Goal: Find specific page/section: Find specific page/section

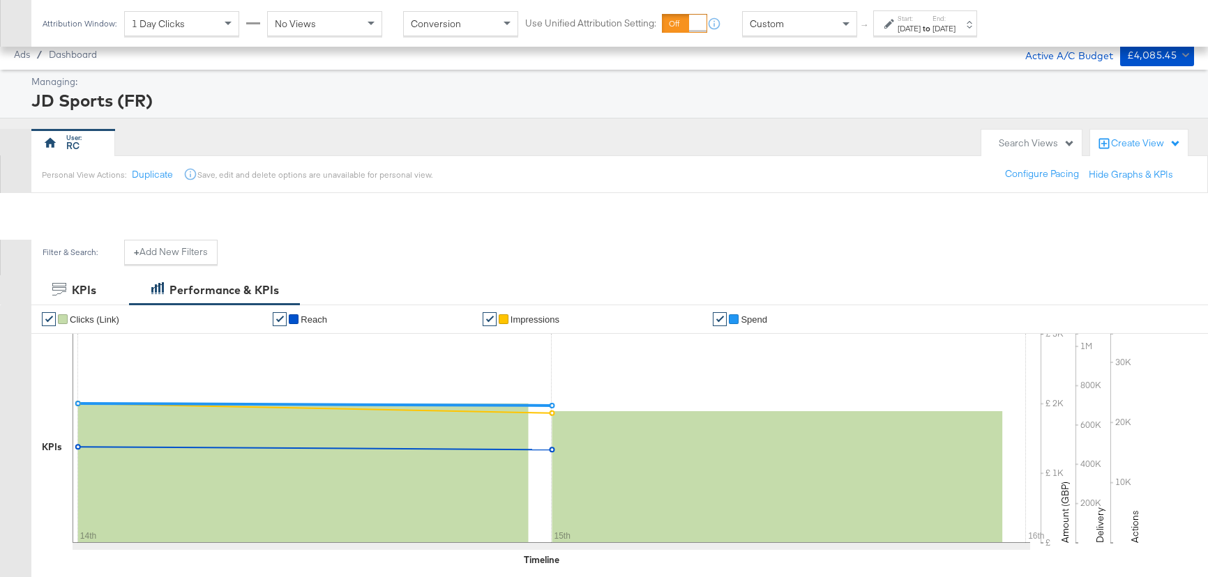
scroll to position [571, 0]
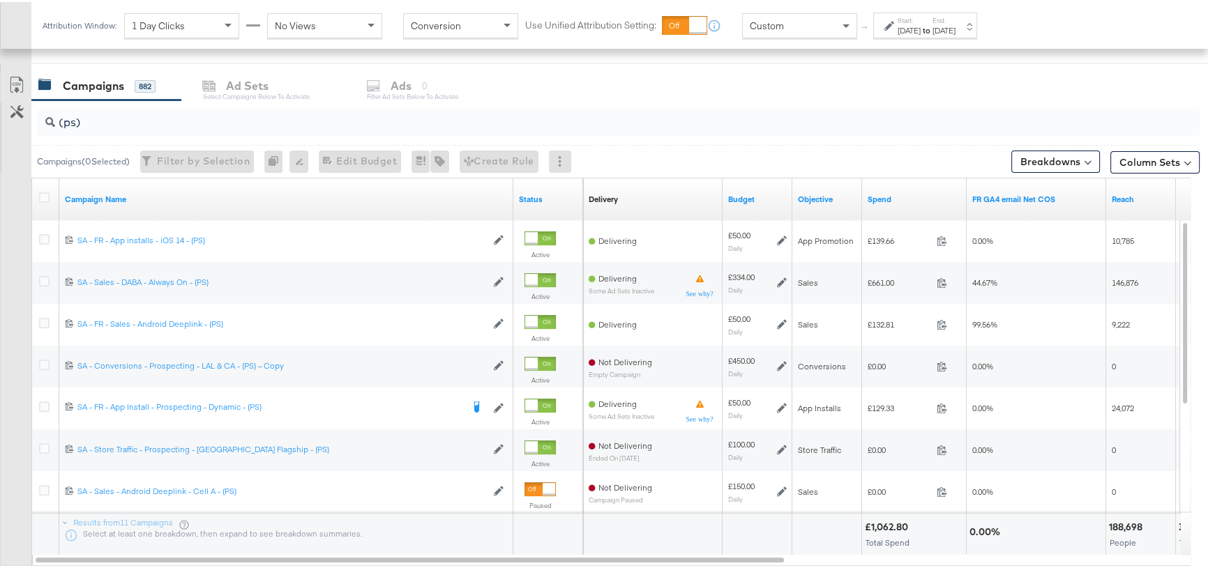
click at [956, 28] on div "[DATE]" at bounding box center [943, 28] width 23 height 11
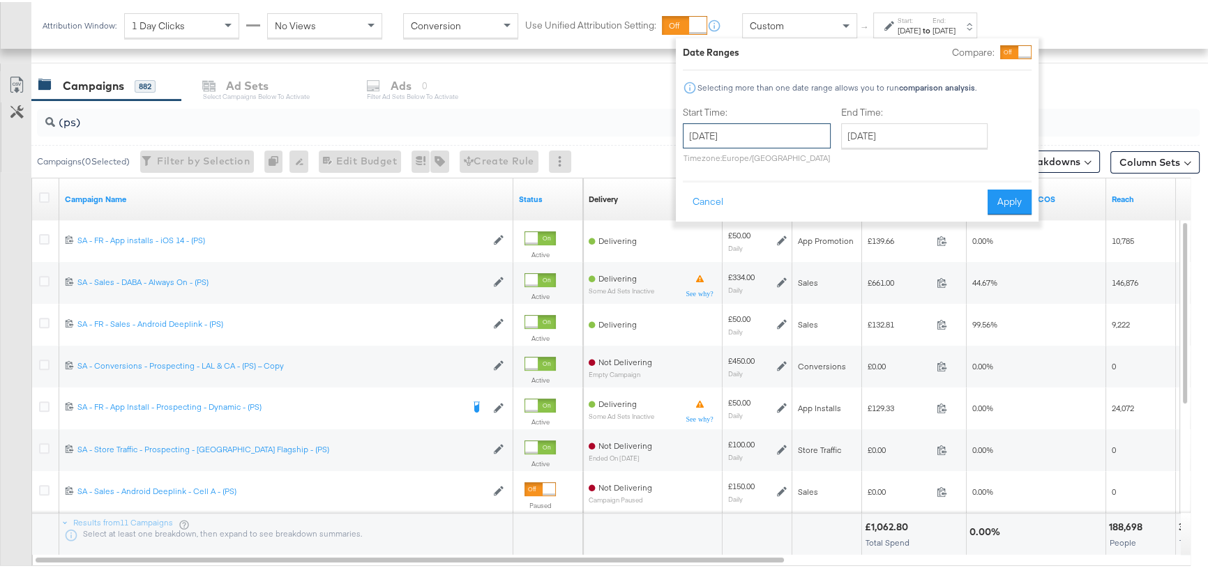
click at [790, 133] on input "[DATE]" at bounding box center [757, 133] width 148 height 25
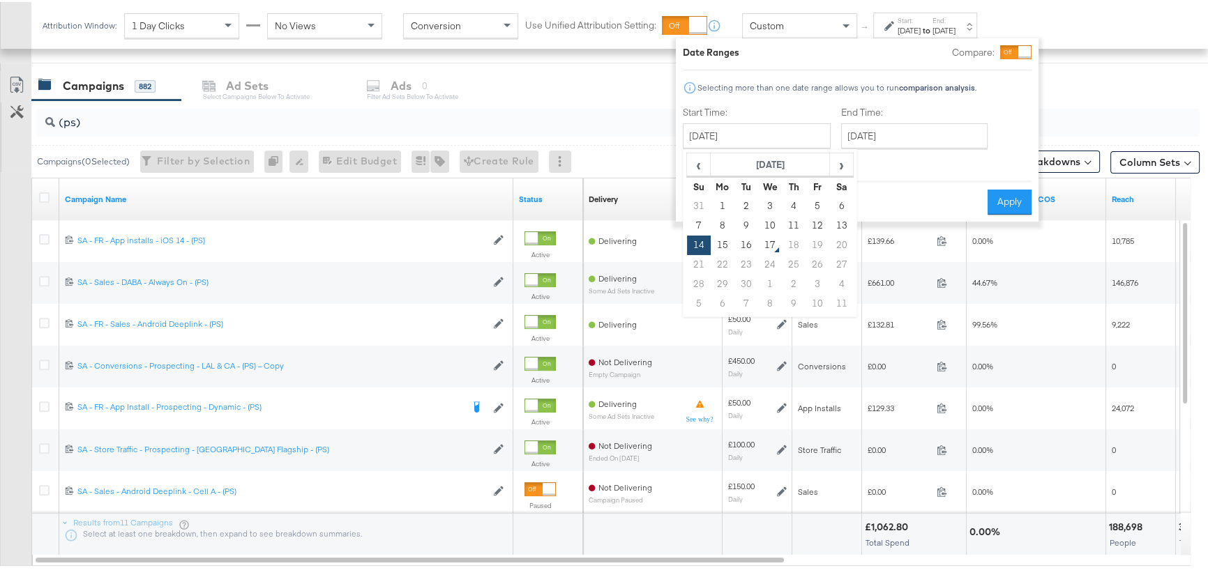
click at [593, 87] on div "Campaigns 882 Ad Sets Select Campaigns below to activate Ads 0 Filter Ad Sets b…" at bounding box center [624, 84] width 1186 height 30
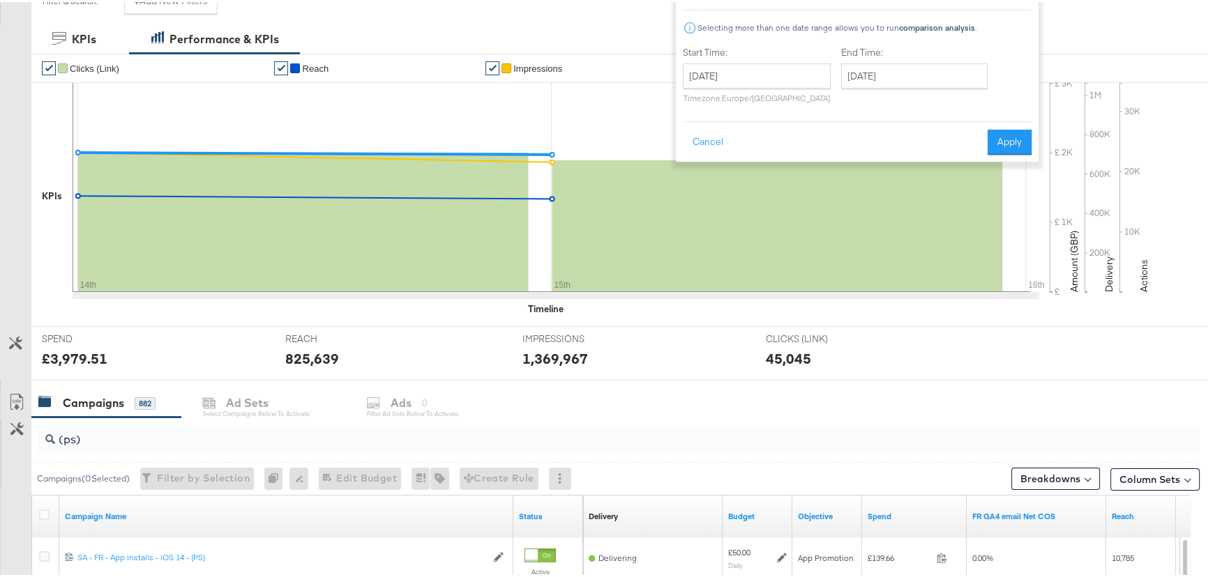
scroll to position [0, 0]
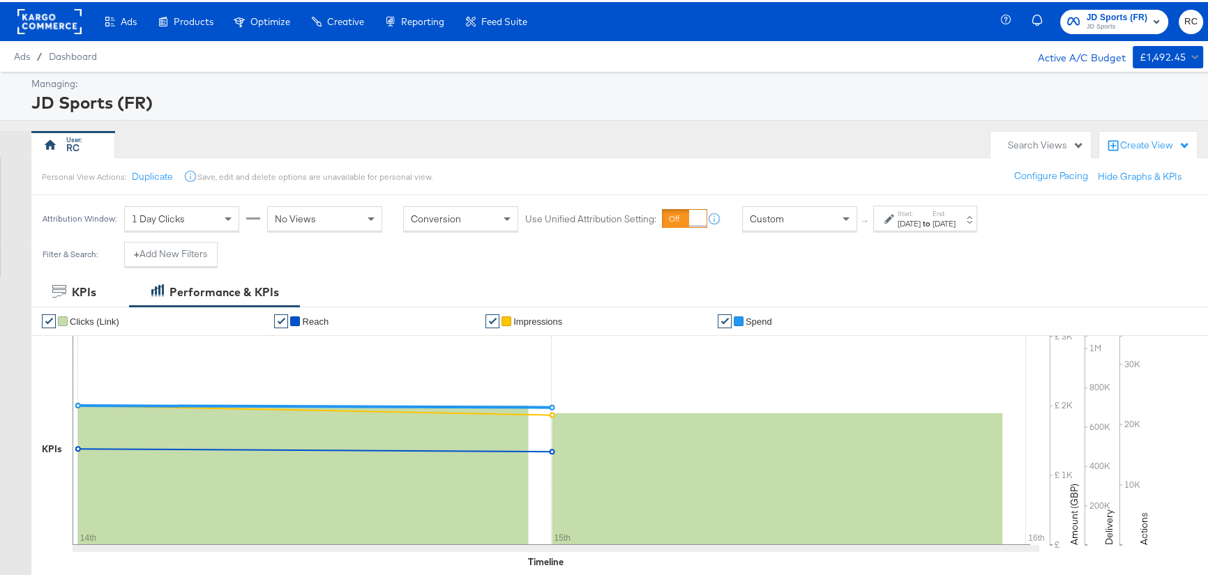
click at [969, 204] on div "Start: [DATE] to End: [DATE]" at bounding box center [925, 217] width 104 height 26
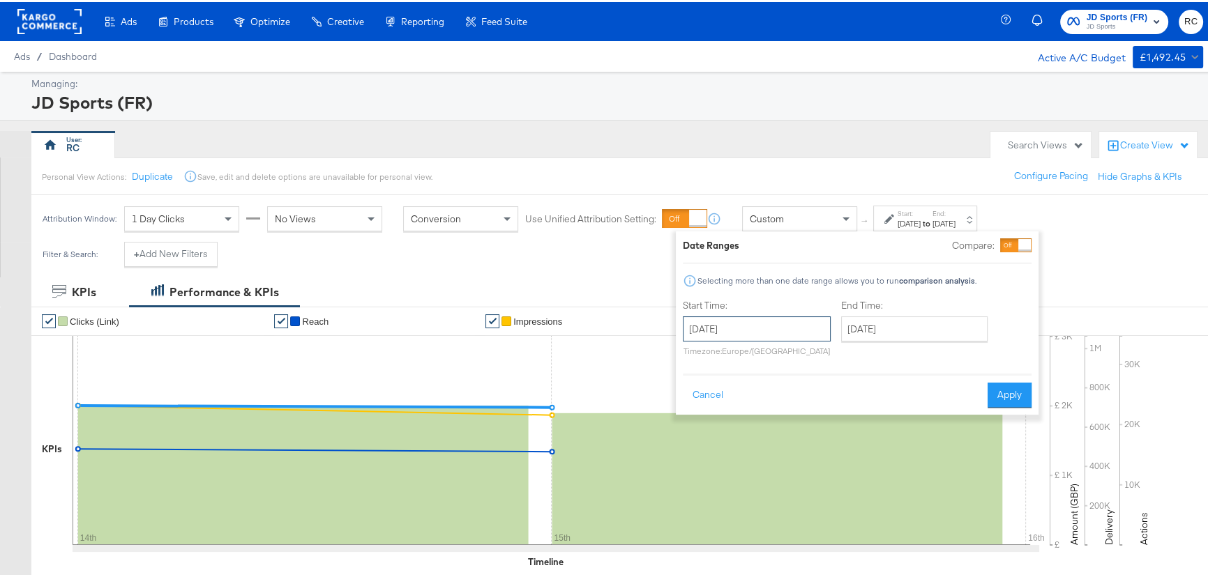
click at [761, 331] on input "[DATE]" at bounding box center [757, 327] width 148 height 25
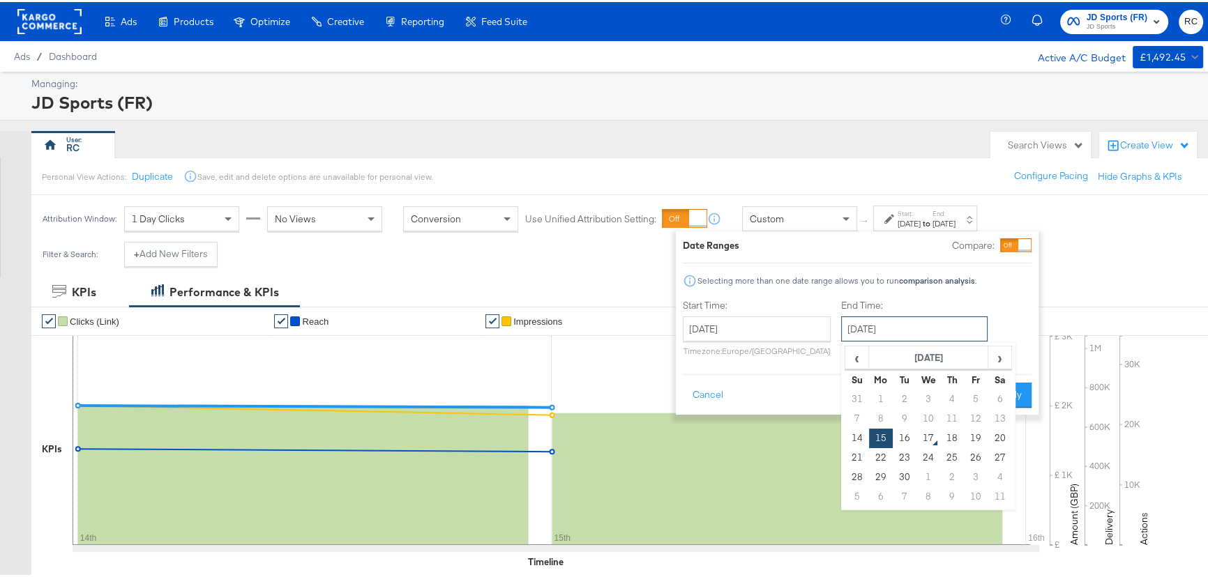
click at [968, 322] on input "[DATE]" at bounding box center [914, 327] width 146 height 25
click at [860, 437] on td "14" at bounding box center [857, 437] width 24 height 20
type input "[DATE]"
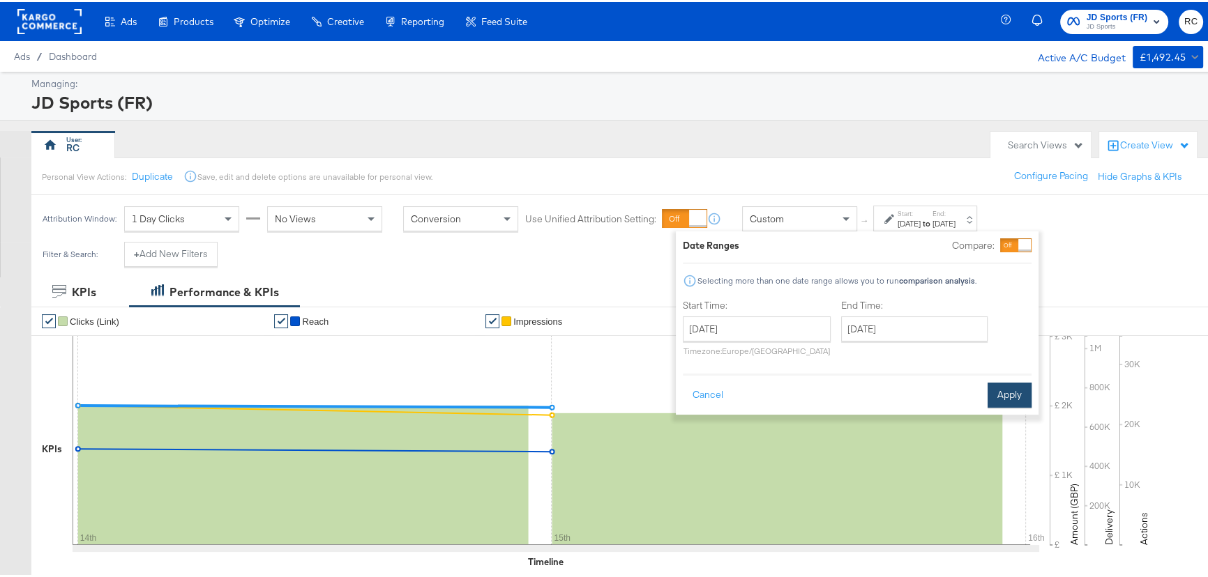
click at [1007, 391] on button "Apply" at bounding box center [1010, 393] width 44 height 25
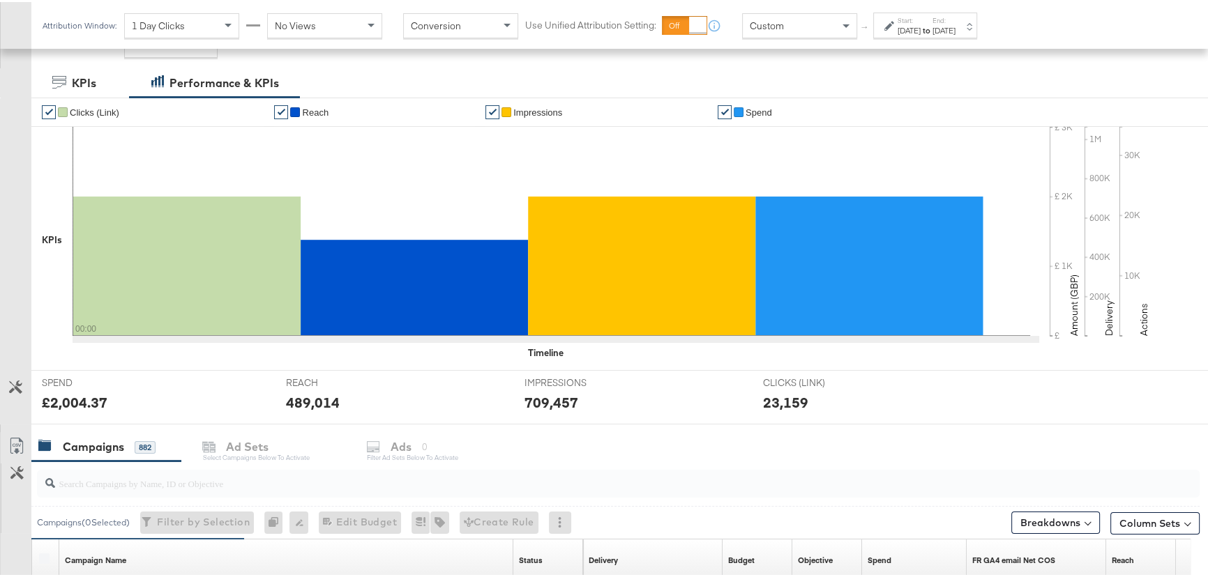
scroll to position [317, 0]
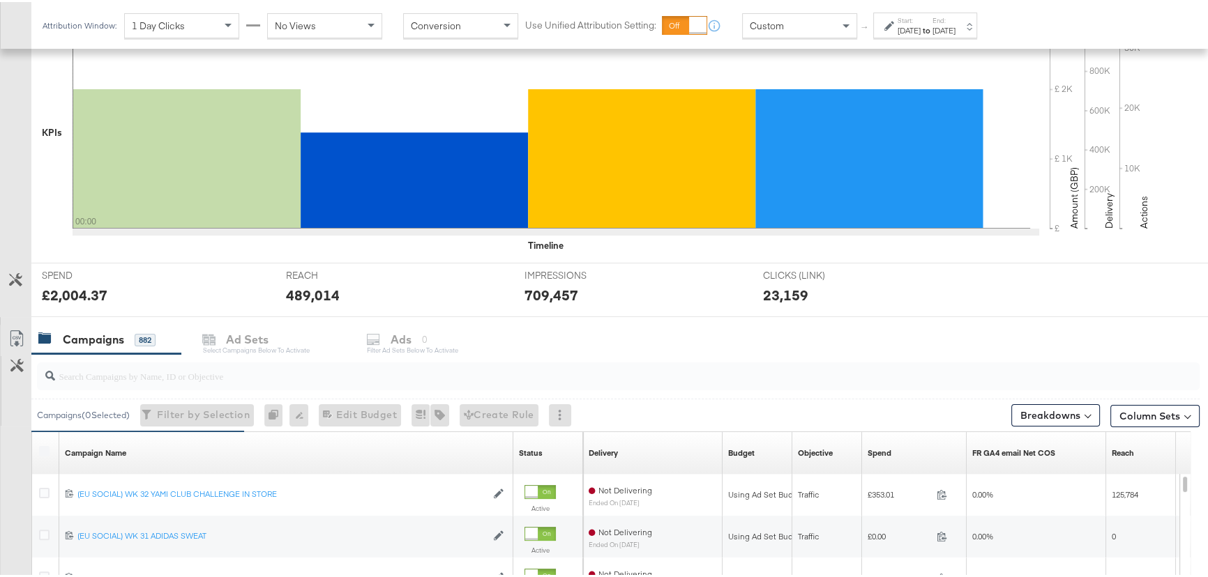
click at [232, 363] on input "search" at bounding box center [574, 368] width 1039 height 27
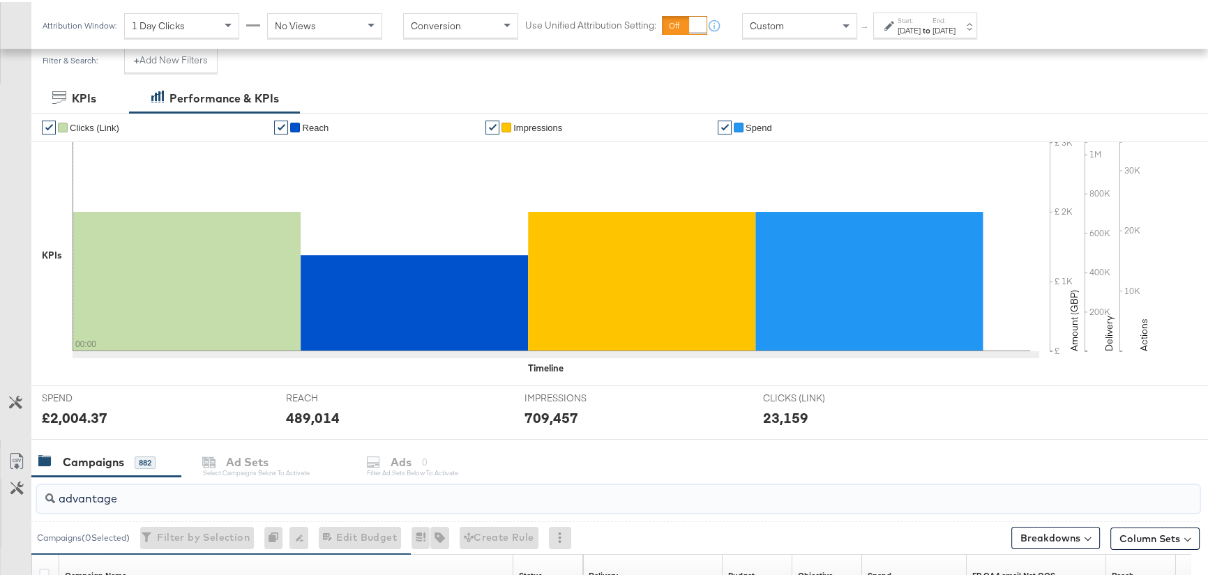
scroll to position [507, 0]
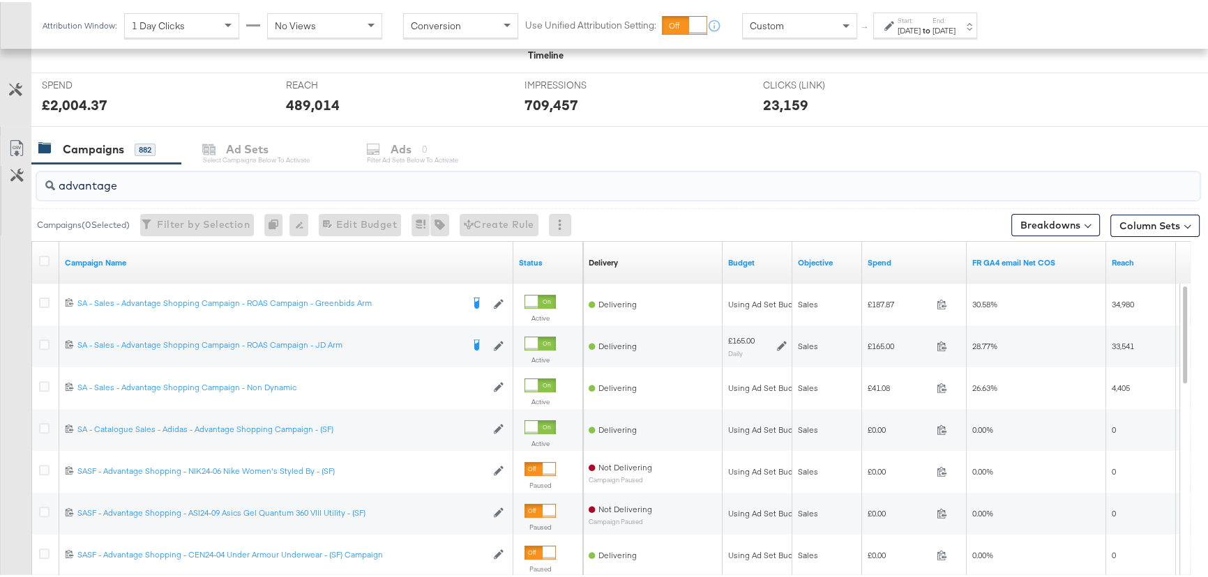
type input "advantage"
click at [932, 24] on strong "to" at bounding box center [927, 28] width 12 height 10
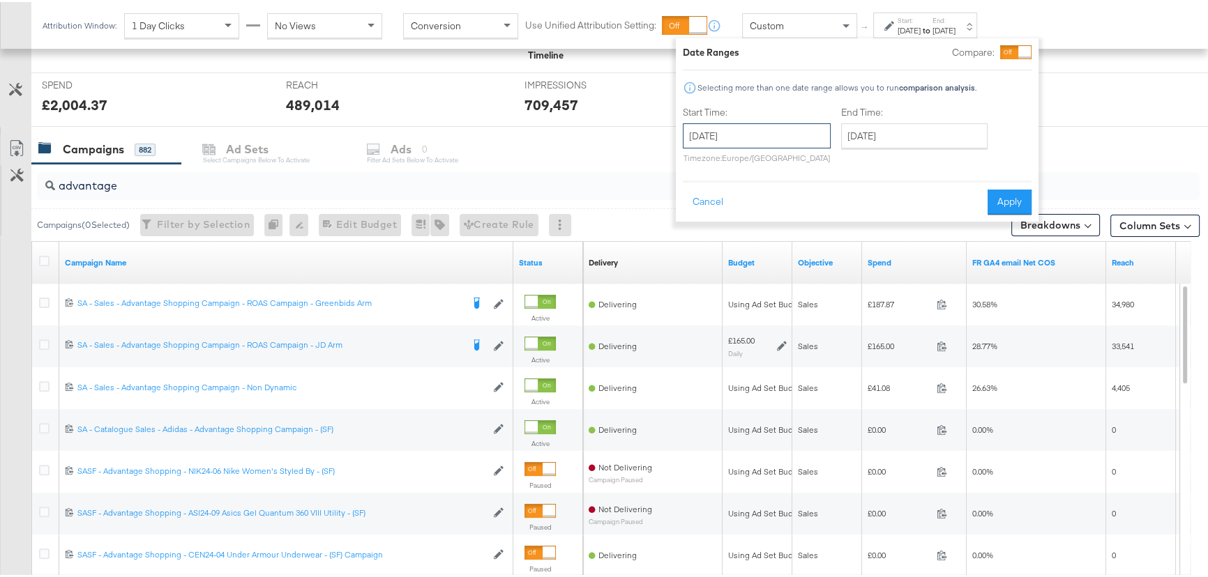
click at [747, 135] on input "[DATE]" at bounding box center [757, 133] width 148 height 25
click at [729, 244] on td "15" at bounding box center [723, 244] width 24 height 20
type input "[DATE]"
click at [932, 132] on input "[DATE]" at bounding box center [914, 133] width 146 height 25
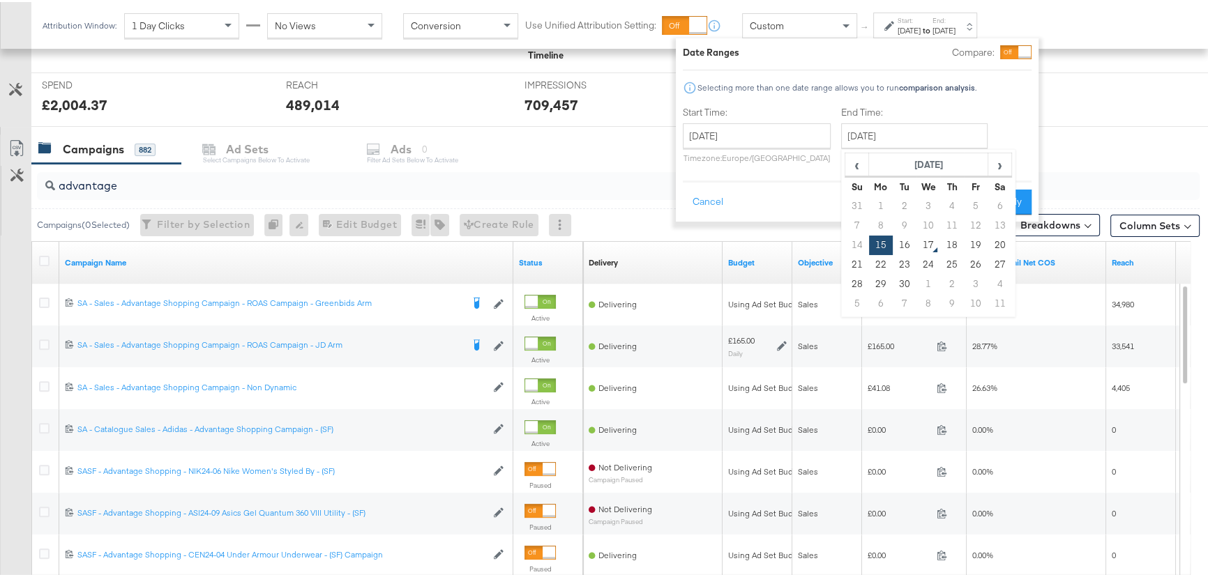
click at [1020, 127] on div "Start Time: September 15th 2025 ‹ September 2025 › Su Mo Tu We Th Fr Sa 31 1 2 …" at bounding box center [857, 135] width 349 height 63
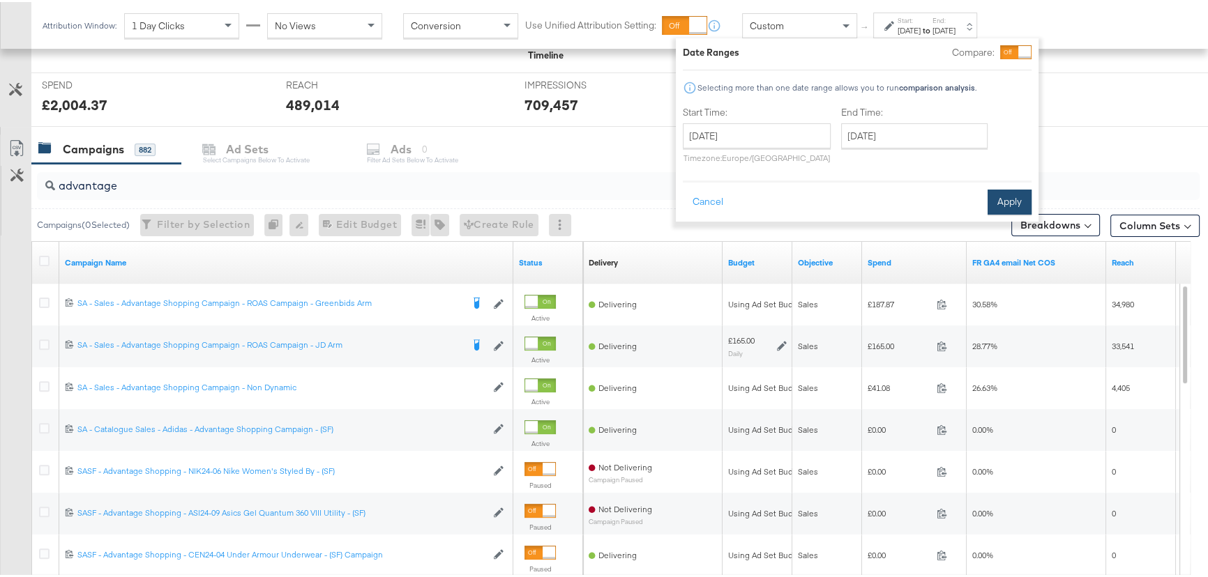
click at [1021, 190] on button "Apply" at bounding box center [1010, 200] width 44 height 25
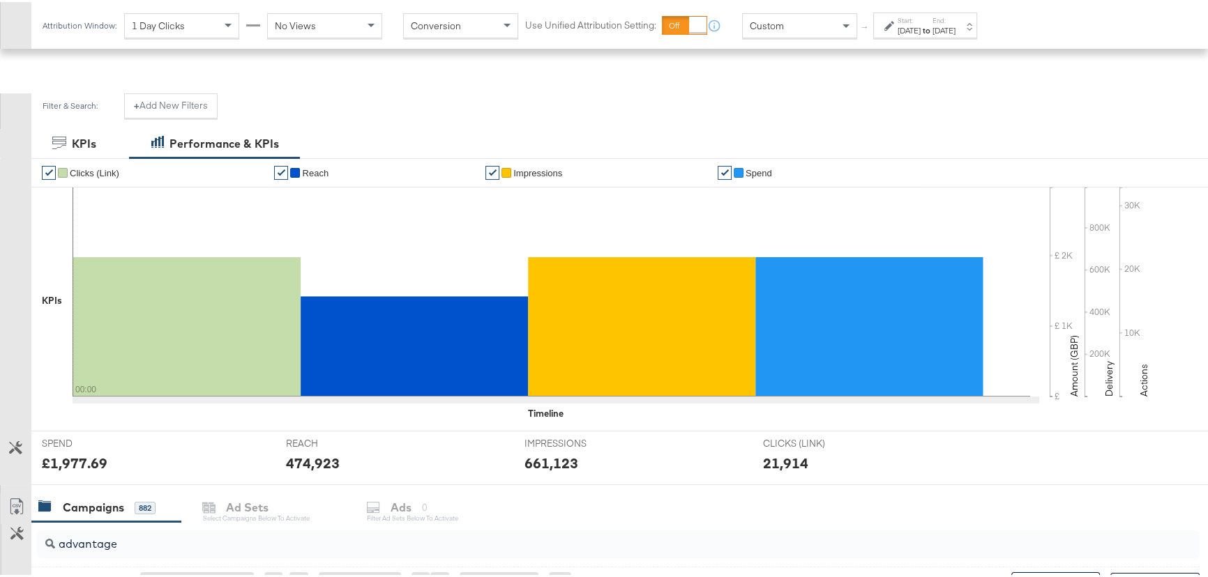
scroll to position [0, 0]
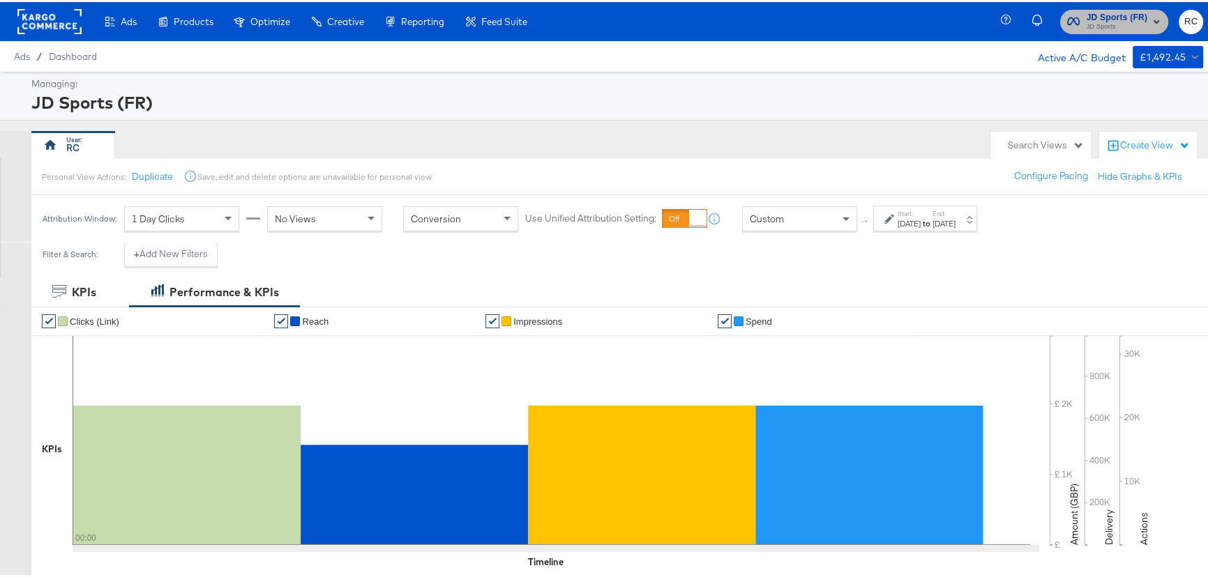
click at [1119, 24] on span "JD Sports" at bounding box center [1117, 25] width 61 height 11
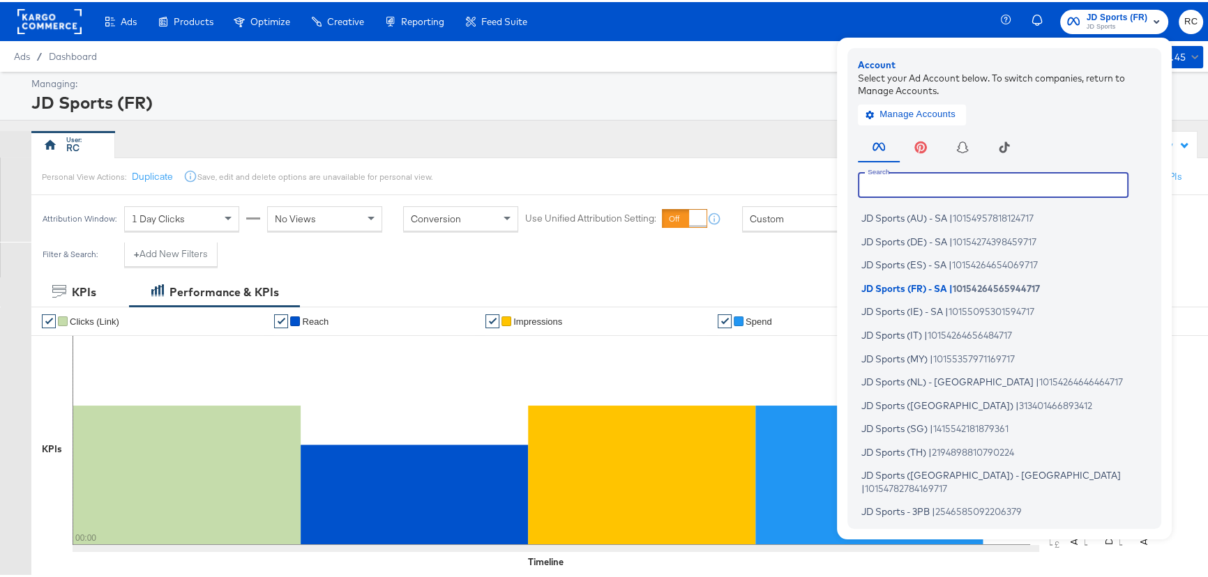
click at [967, 182] on input "text" at bounding box center [993, 182] width 271 height 25
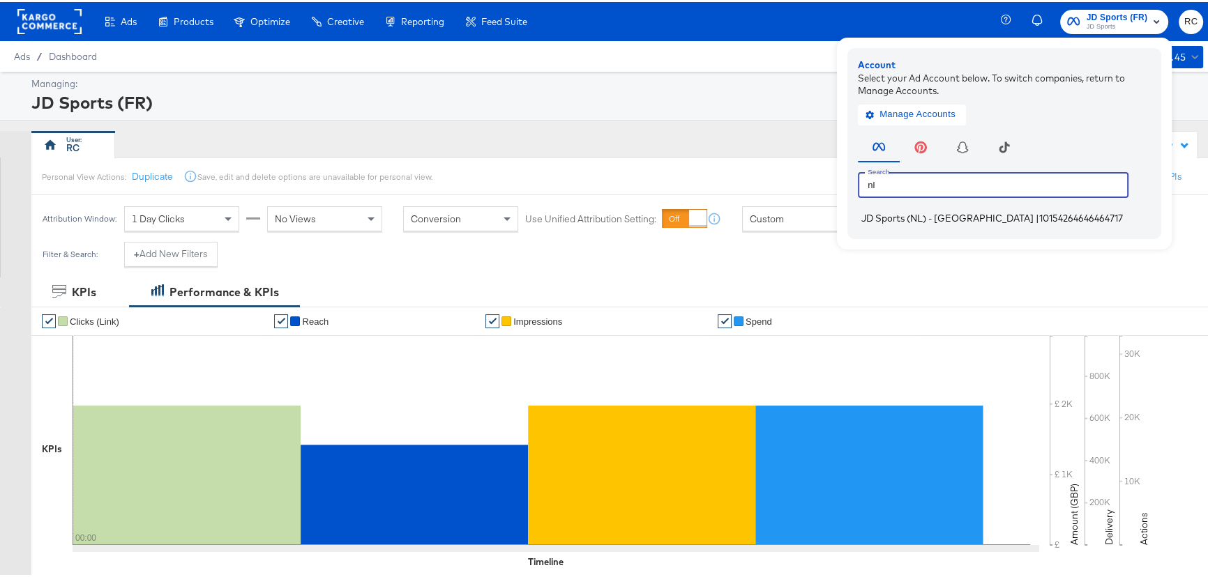
type input "nl"
click at [926, 216] on span "JD Sports (NL) - [GEOGRAPHIC_DATA]" at bounding box center [947, 216] width 172 height 11
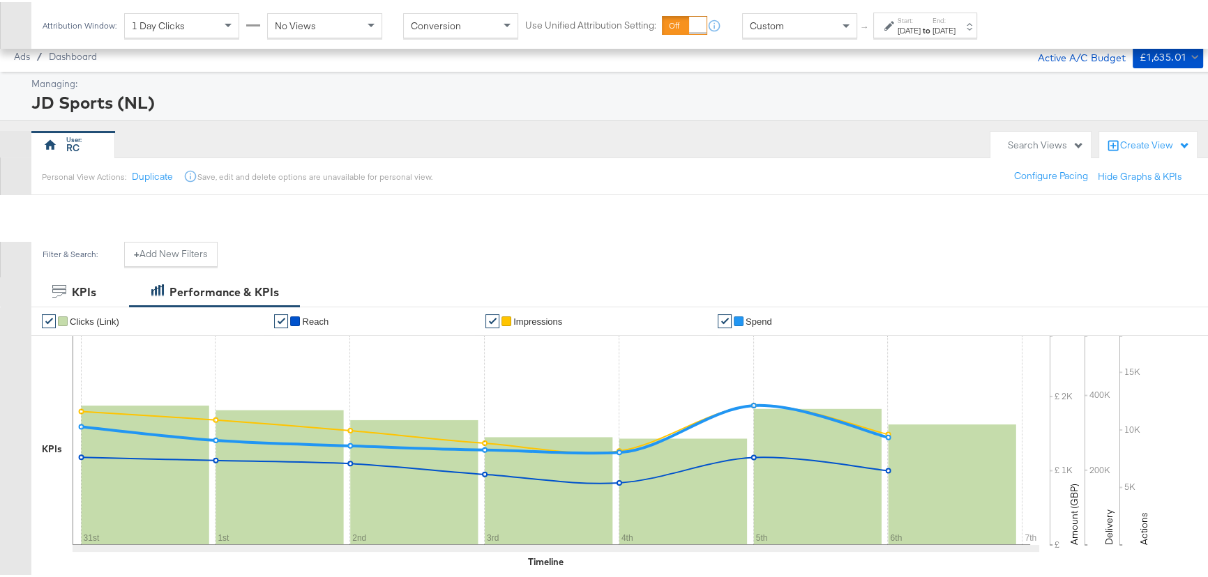
scroll to position [507, 0]
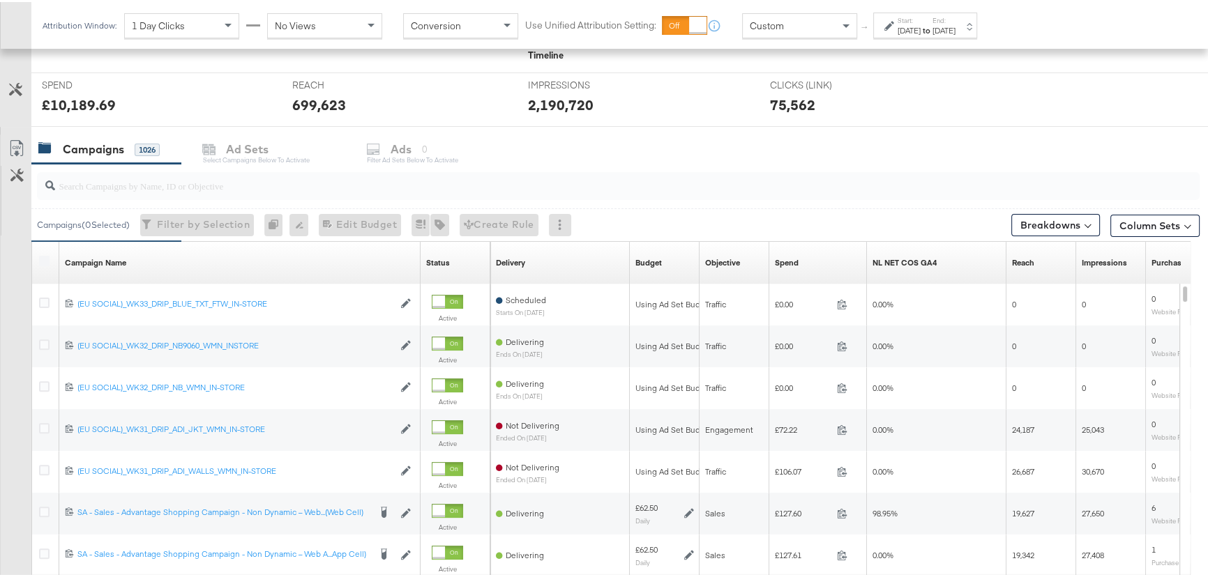
click at [202, 183] on input "search" at bounding box center [574, 178] width 1039 height 27
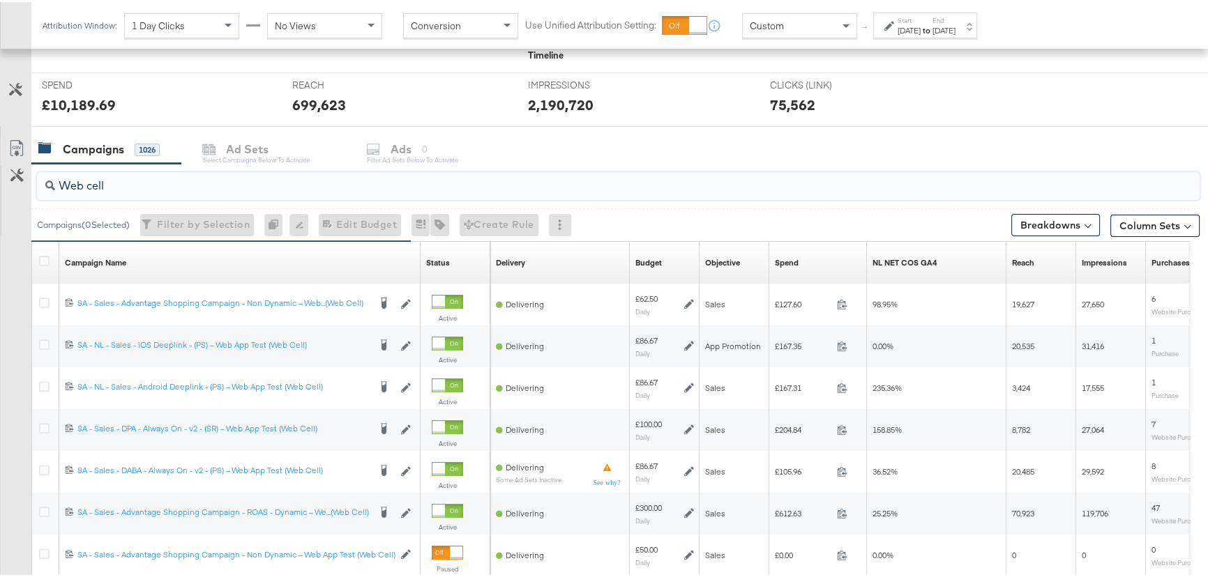
scroll to position [444, 0]
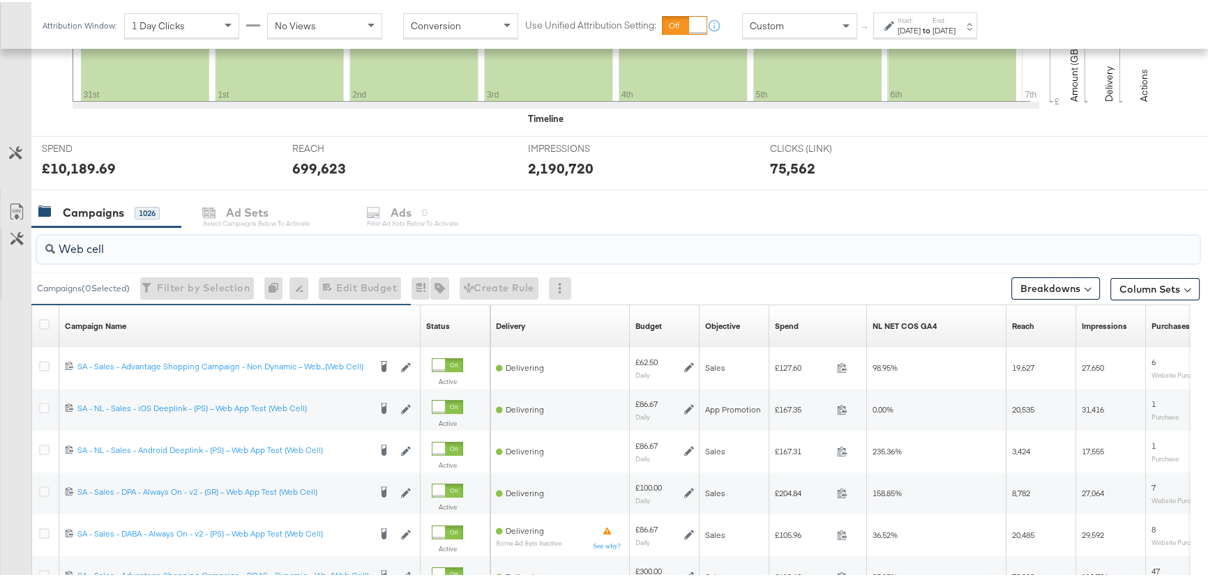
type input "Web cell"
click at [956, 27] on div "[DATE]" at bounding box center [943, 28] width 23 height 11
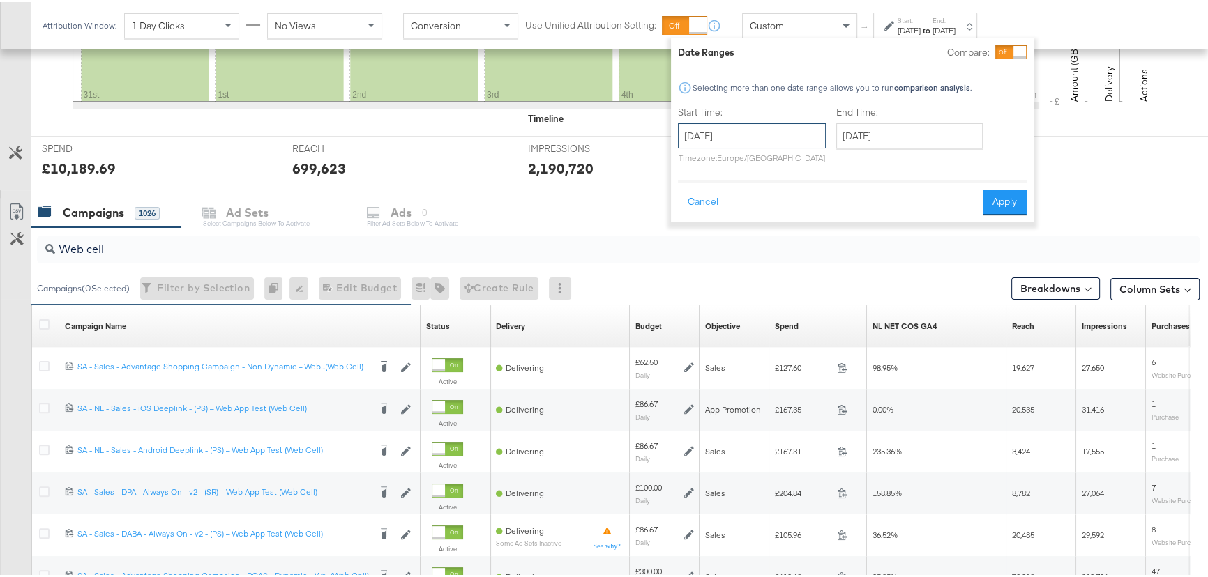
click at [785, 123] on input "[DATE]" at bounding box center [752, 133] width 148 height 25
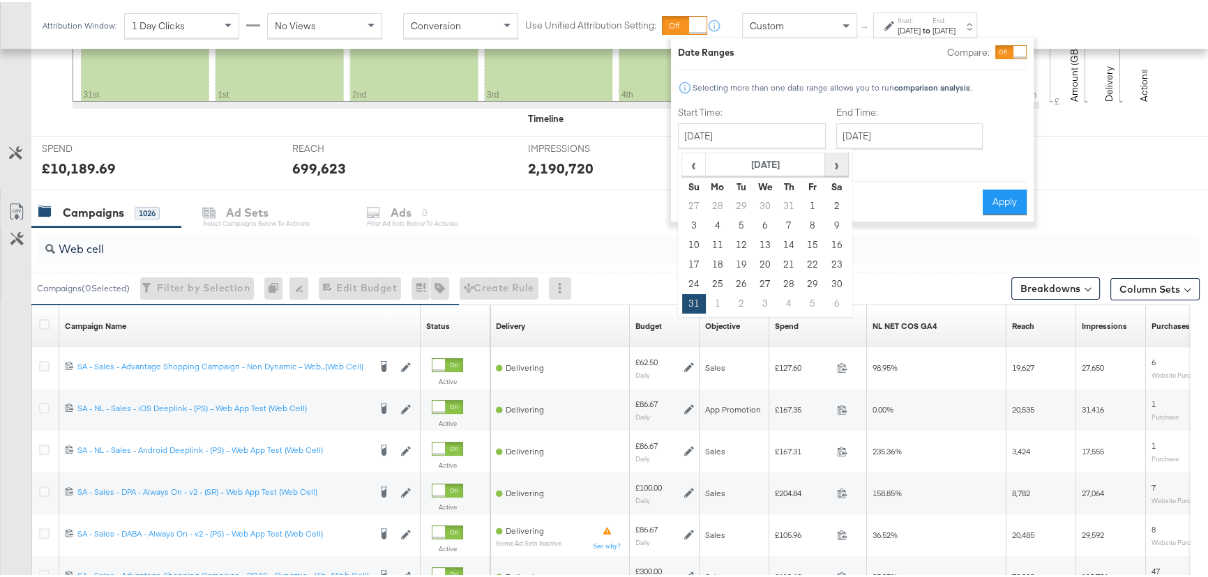
click at [841, 160] on span "›" at bounding box center [837, 162] width 22 height 21
click at [696, 239] on td "14" at bounding box center [694, 244] width 24 height 20
type input "[DATE]"
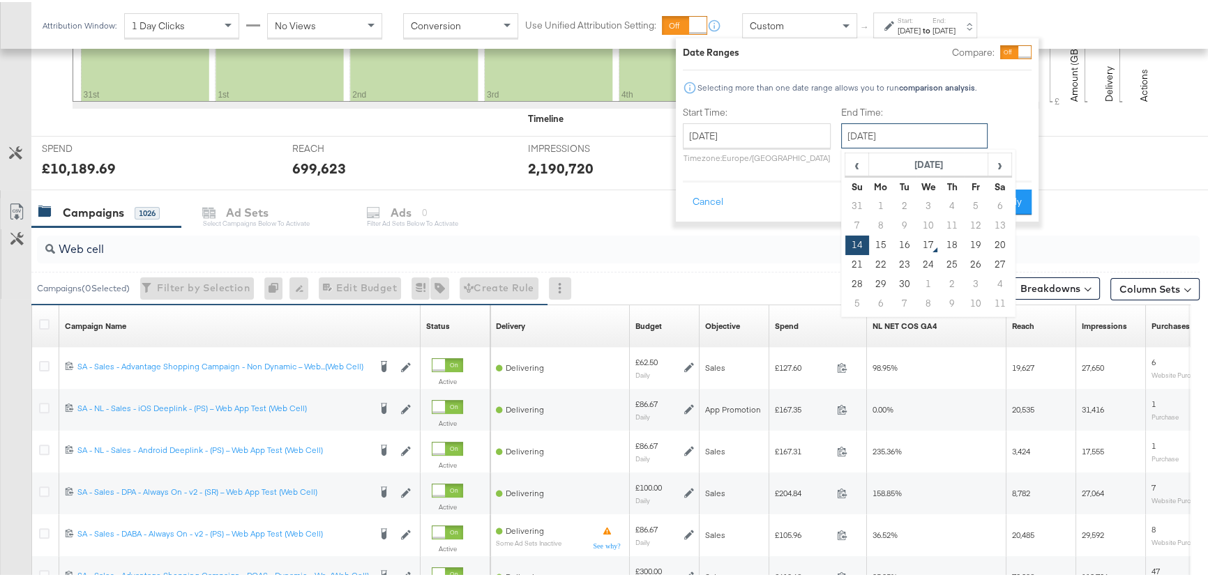
click at [895, 133] on input "[DATE]" at bounding box center [914, 133] width 146 height 25
click at [872, 249] on td "15" at bounding box center [881, 244] width 24 height 20
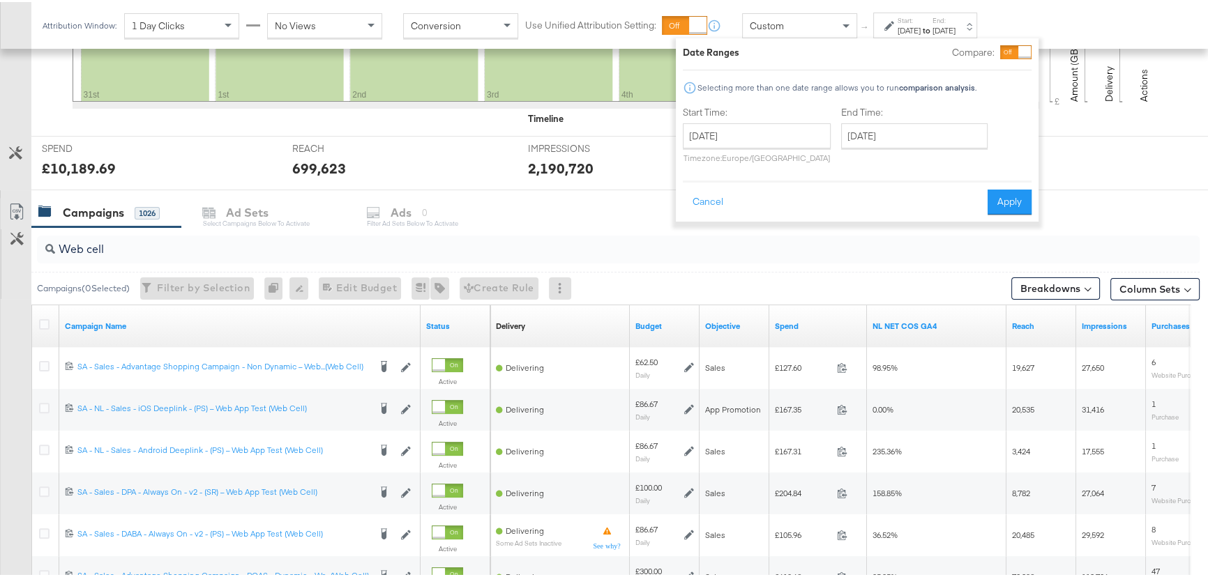
type input "[DATE]"
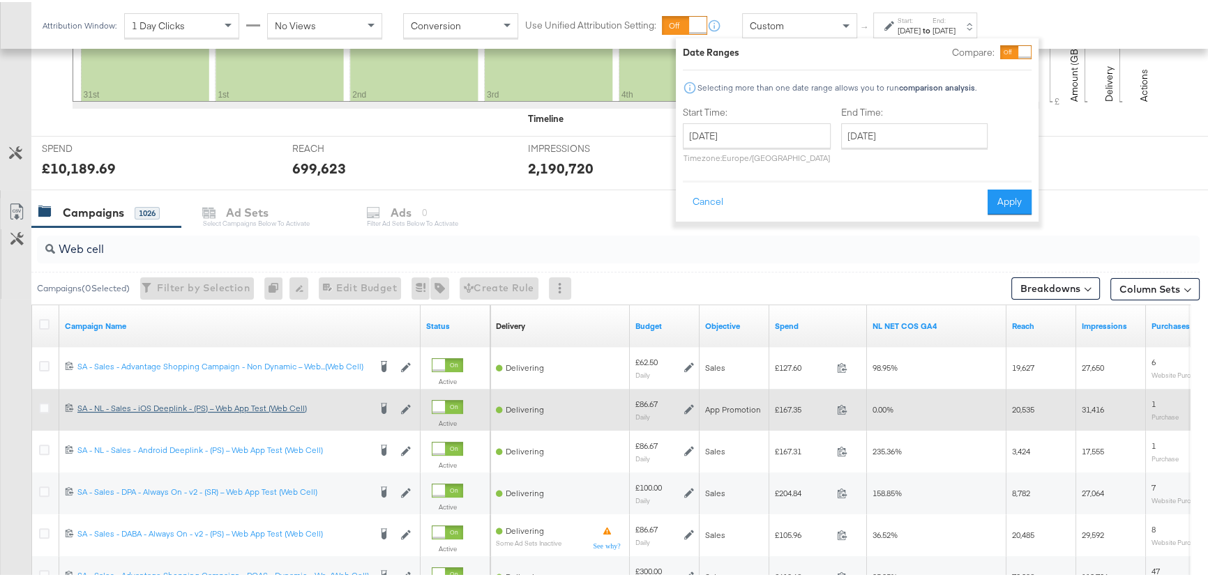
drag, startPoint x: 1008, startPoint y: 199, endPoint x: 267, endPoint y: 412, distance: 770.6
click at [1008, 201] on button "Apply" at bounding box center [1010, 200] width 44 height 25
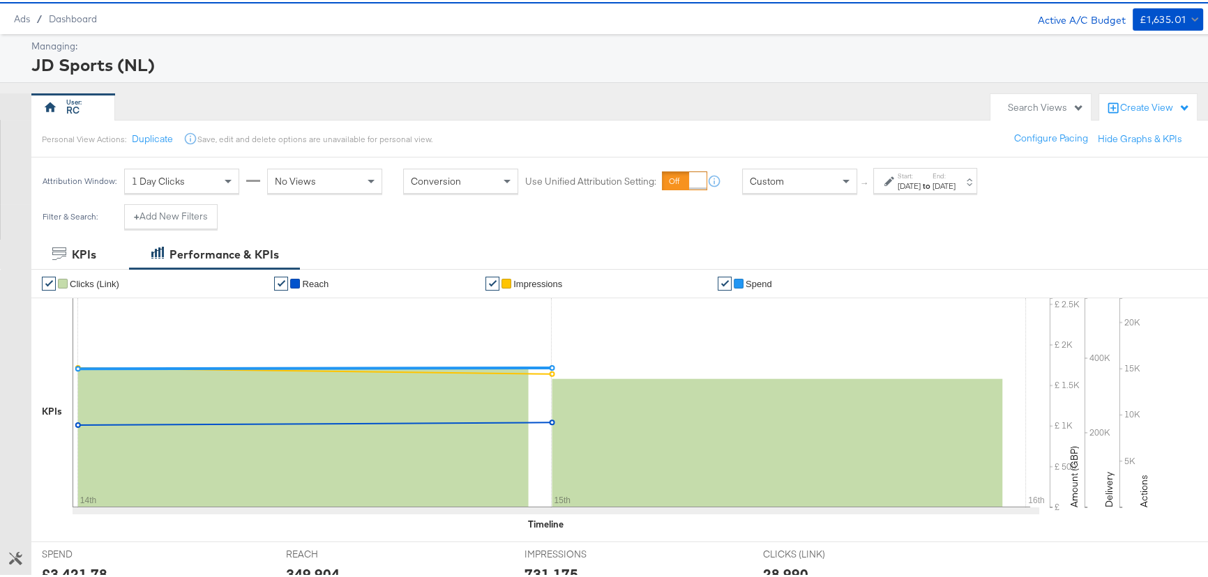
scroll to position [0, 0]
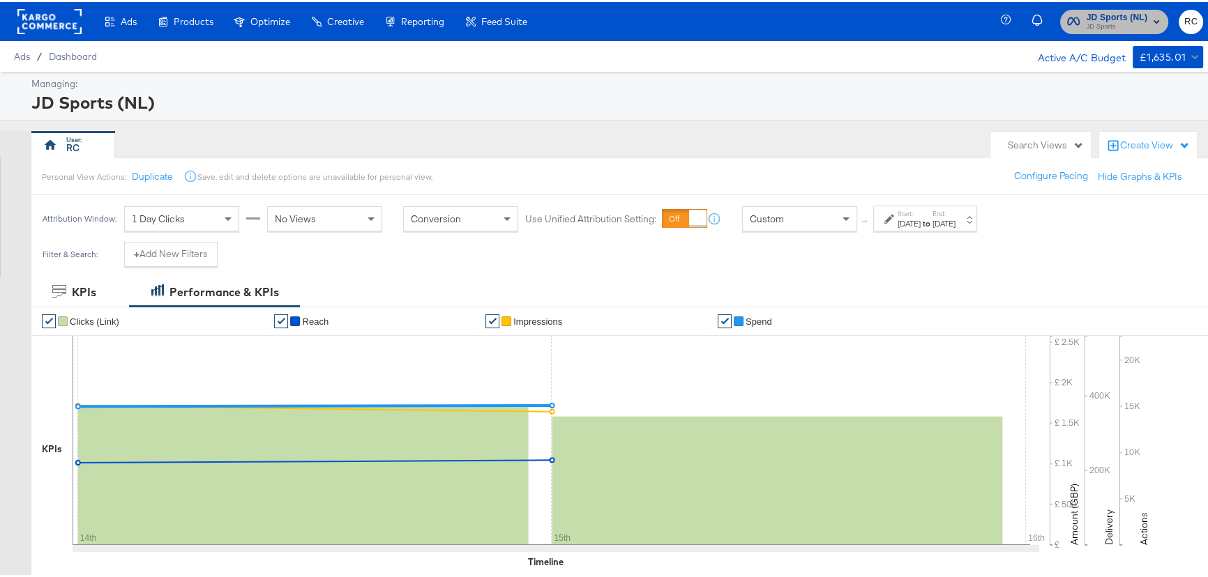
click at [1136, 10] on span "JD Sports (NL)" at bounding box center [1117, 15] width 61 height 15
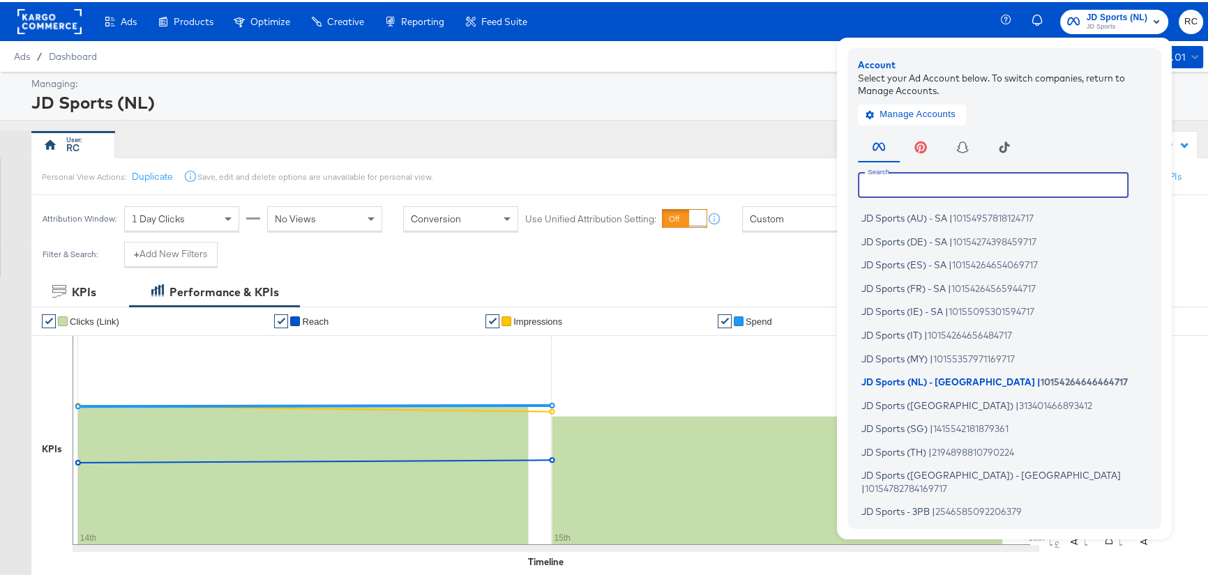
click at [1010, 183] on input "text" at bounding box center [993, 182] width 271 height 25
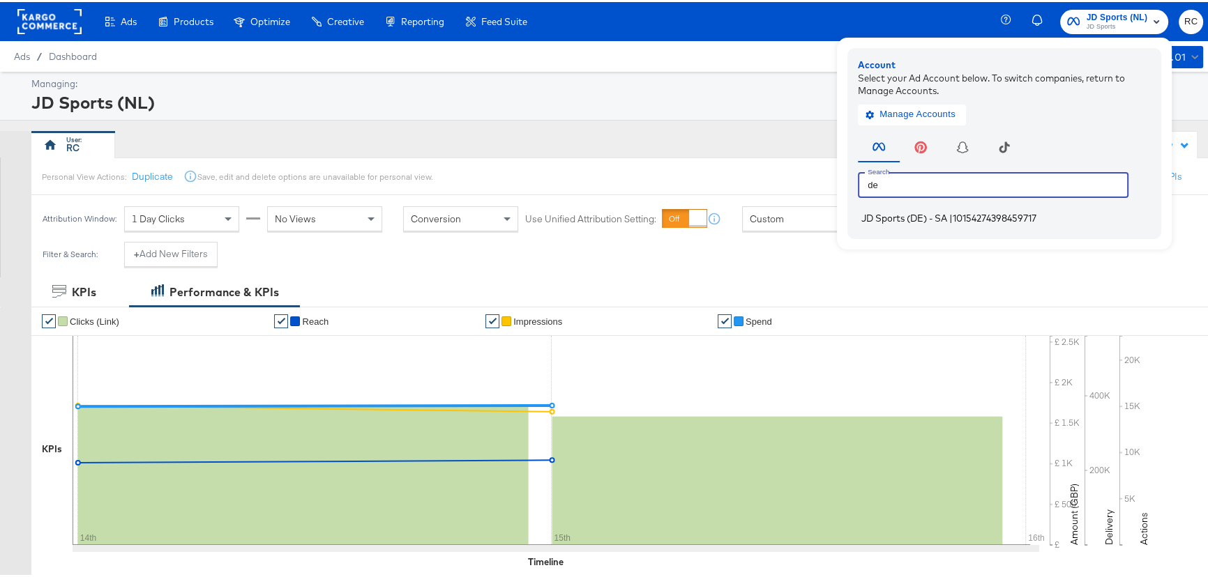
type input "de"
click at [949, 211] on span "|" at bounding box center [950, 216] width 3 height 11
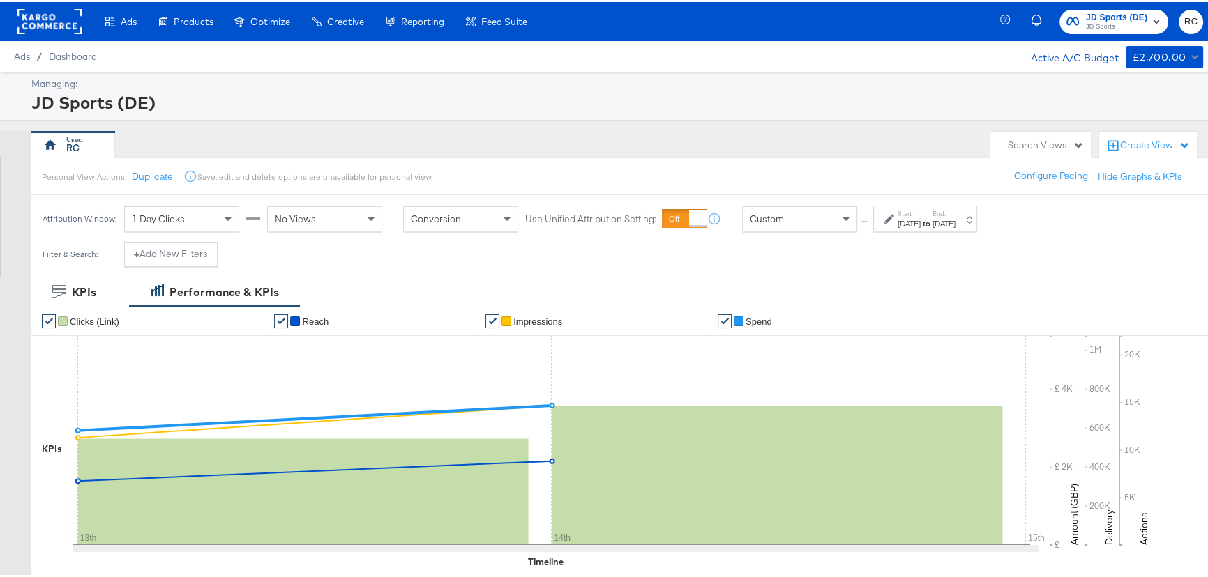
click at [616, 85] on div "Managing:" at bounding box center [615, 81] width 1168 height 13
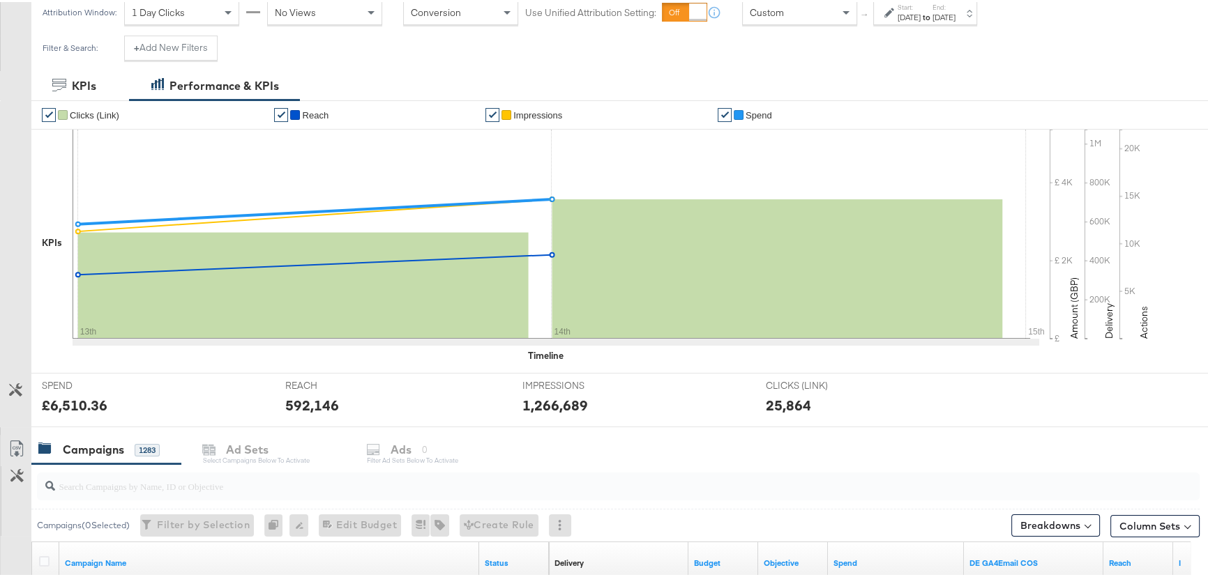
scroll to position [317, 0]
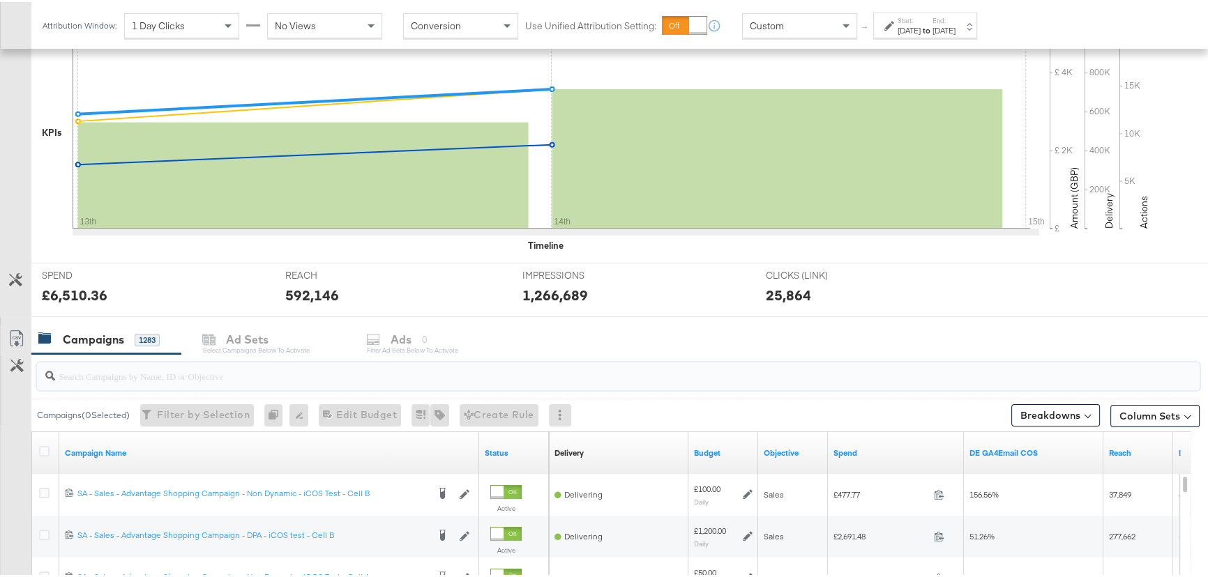
click at [274, 376] on input "search" at bounding box center [574, 368] width 1039 height 27
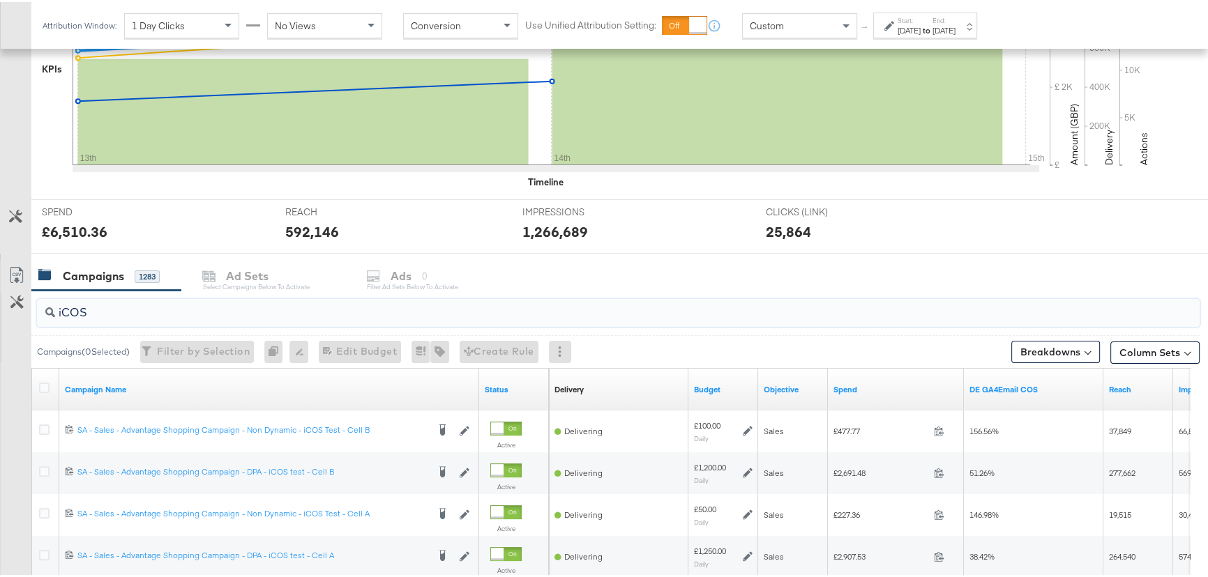
type input "iCOS"
click at [921, 14] on label "Start:" at bounding box center [909, 18] width 23 height 9
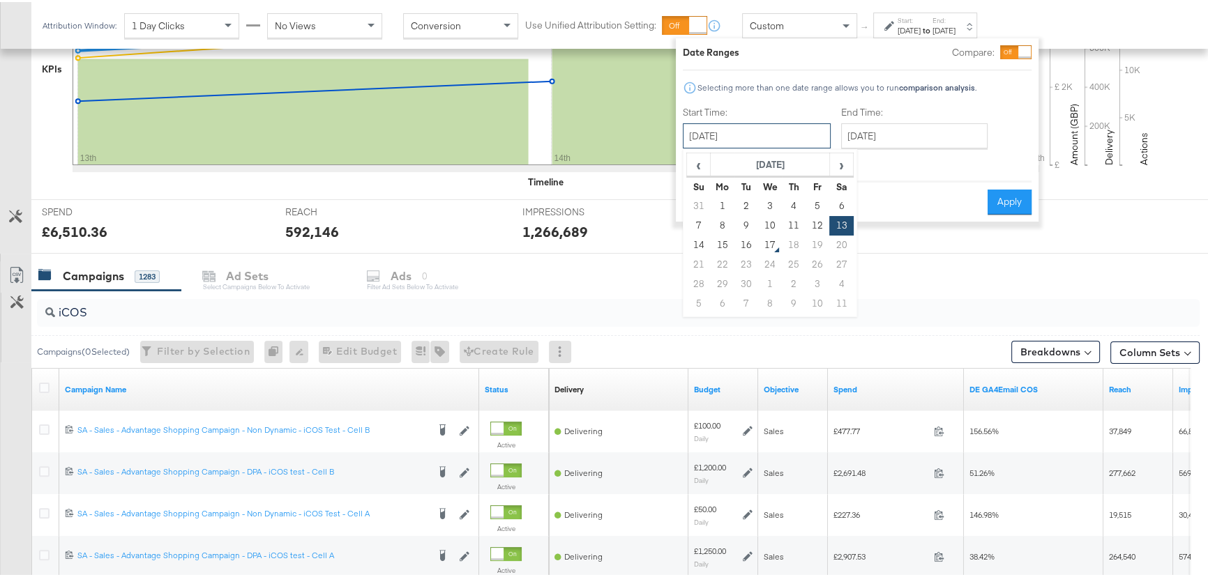
click at [806, 146] on input "September 13th 2025" at bounding box center [757, 133] width 148 height 25
click at [915, 140] on input "[DATE]" at bounding box center [914, 133] width 146 height 25
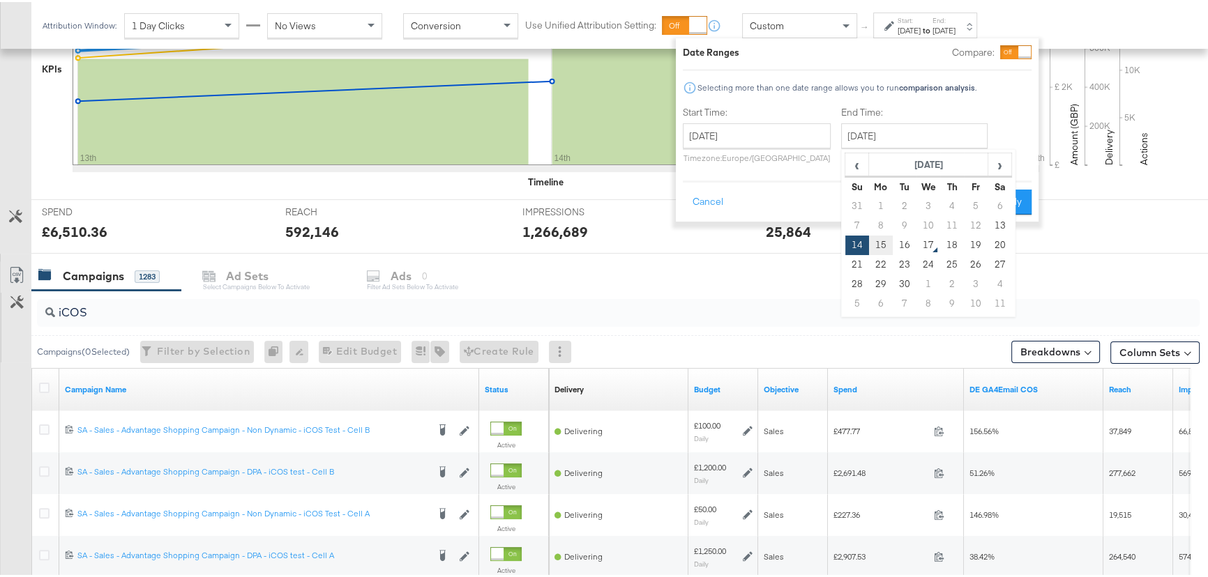
click at [876, 246] on td "15" at bounding box center [881, 244] width 24 height 20
type input "[DATE]"
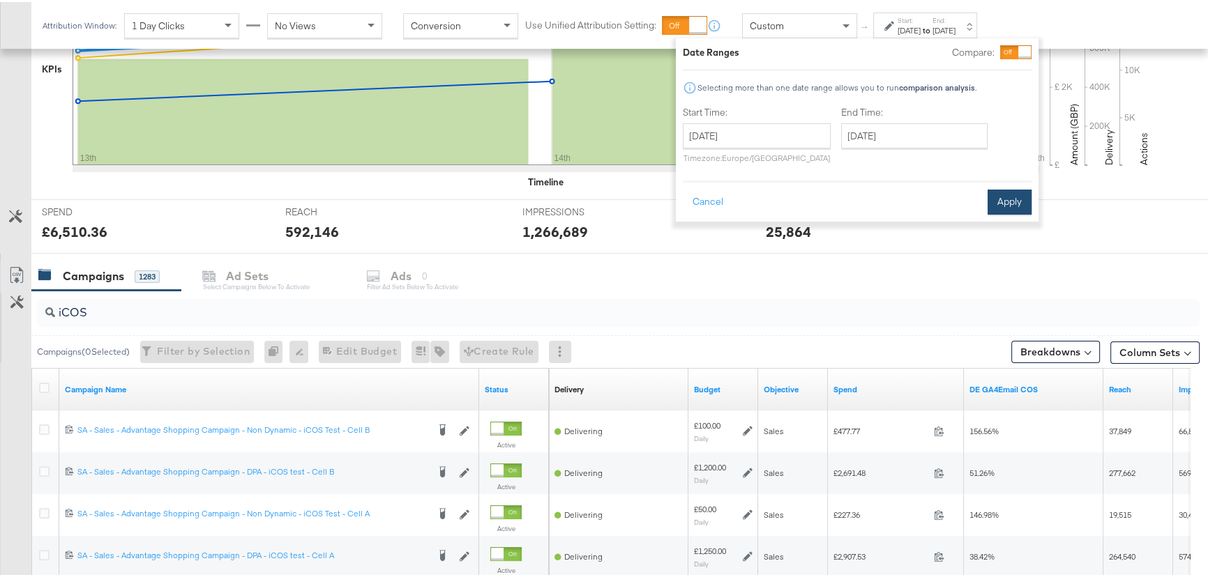
click at [1002, 200] on button "Apply" at bounding box center [1010, 200] width 44 height 25
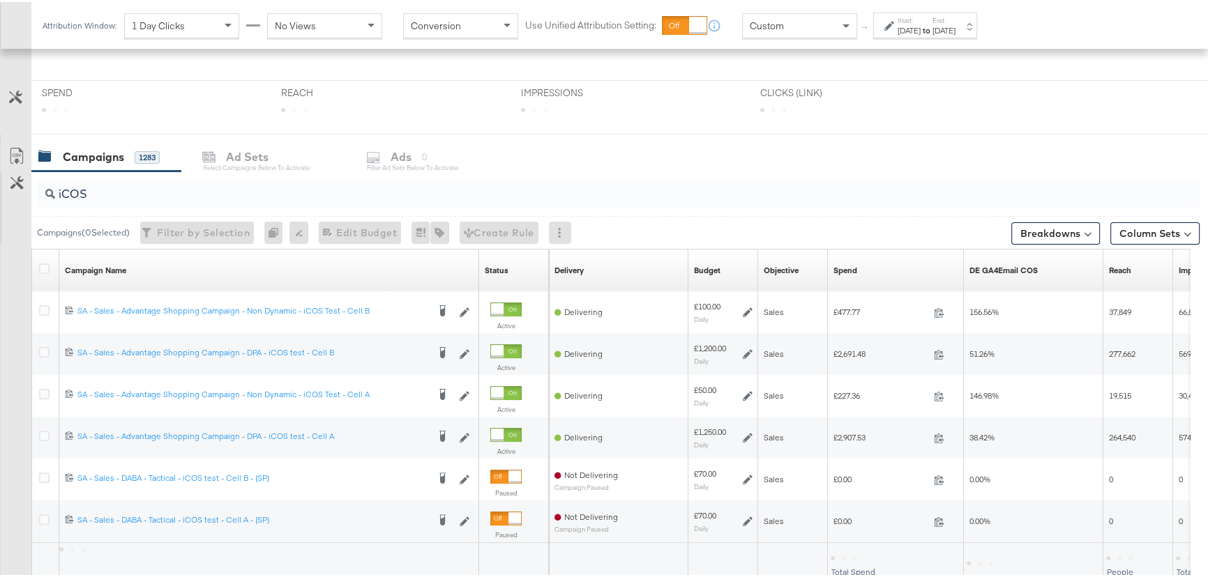
scroll to position [262, 0]
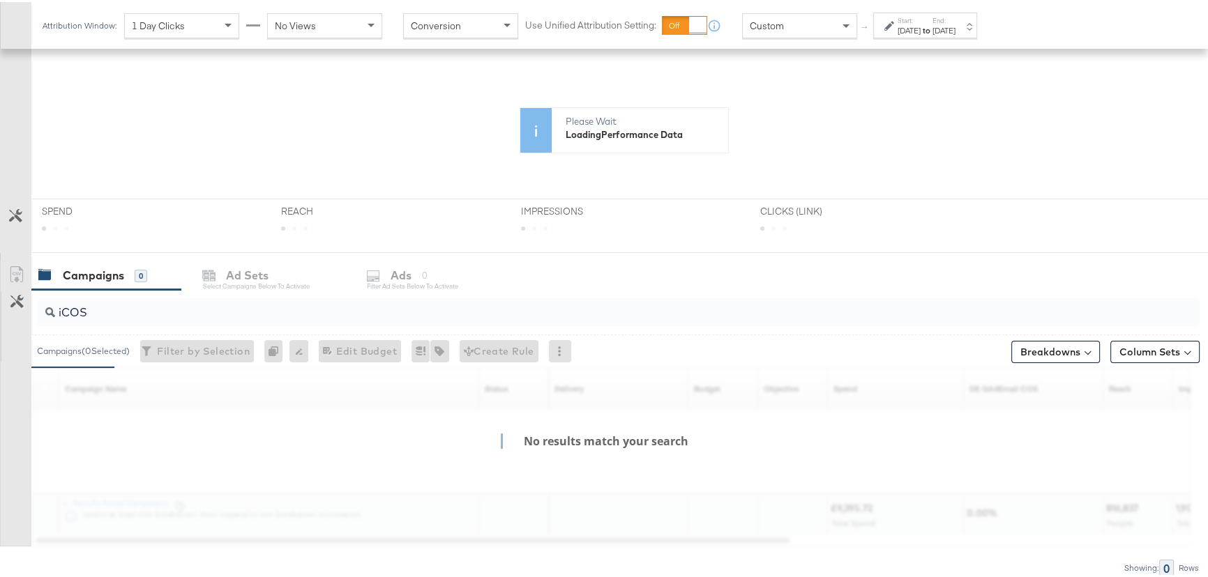
click at [921, 27] on div "Sep 13th 2025" at bounding box center [909, 28] width 23 height 11
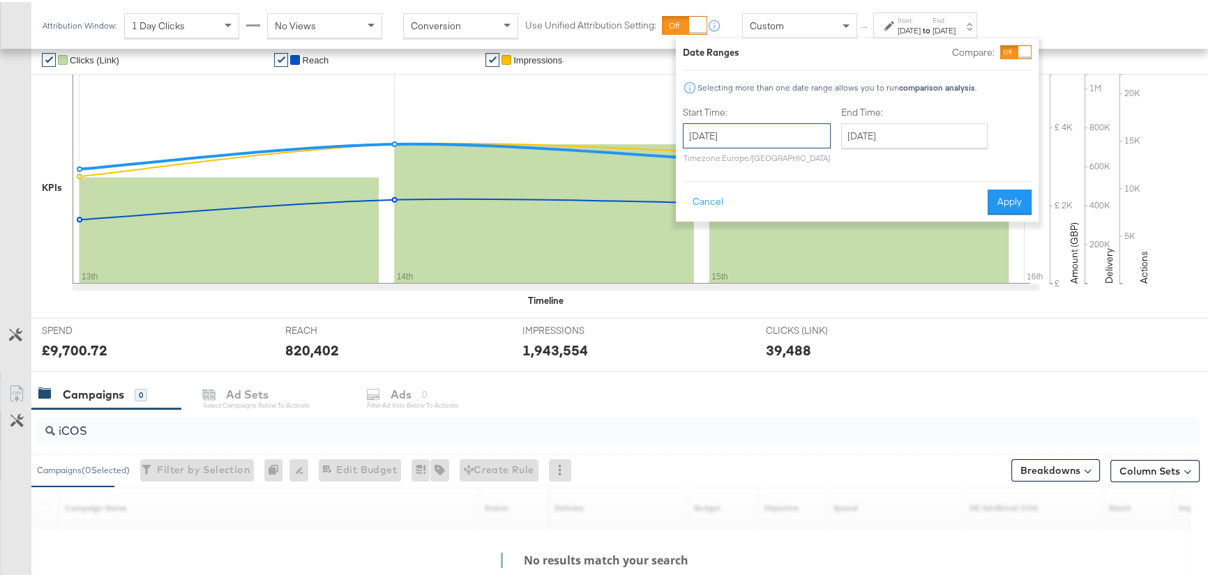
scroll to position [380, 0]
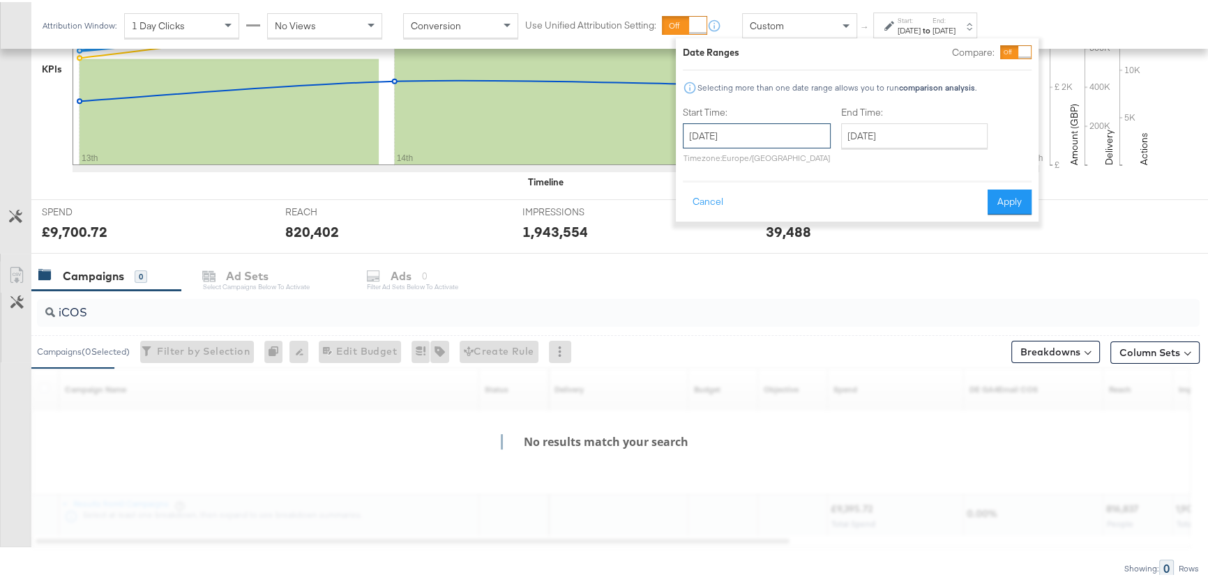
click at [787, 132] on input "September 13th 2025" at bounding box center [757, 133] width 148 height 25
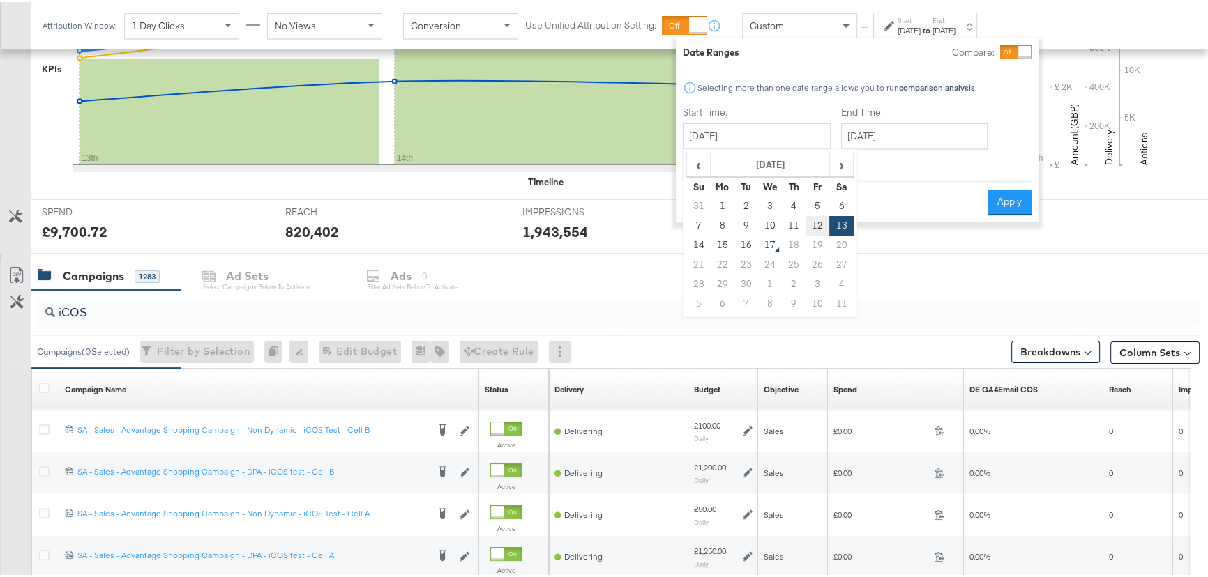
click at [815, 224] on td "12" at bounding box center [818, 224] width 24 height 20
type input "September 12th 2025"
click at [1001, 195] on button "Apply" at bounding box center [1010, 200] width 44 height 25
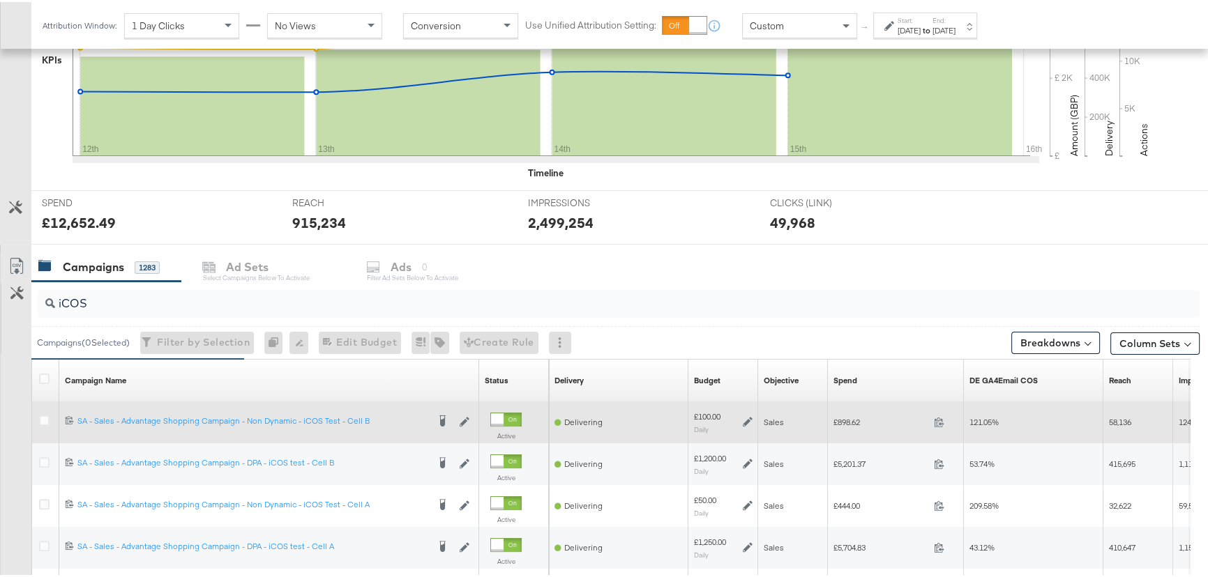
scroll to position [507, 0]
